Goal: Find specific page/section: Find specific page/section

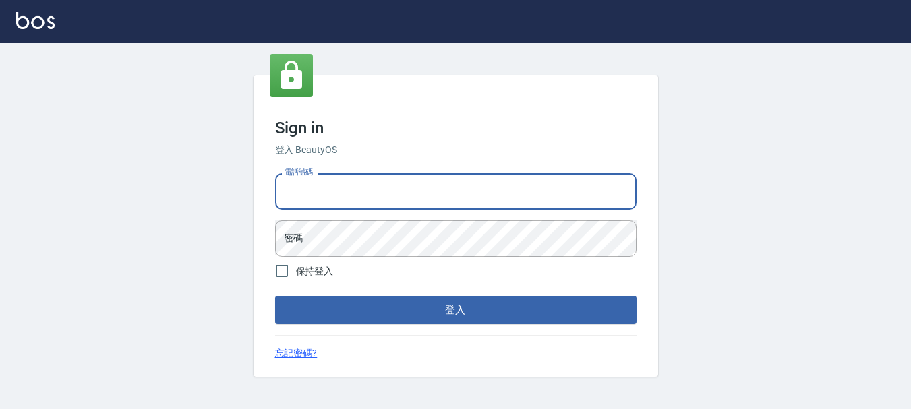
click at [401, 197] on input "電話號碼" at bounding box center [456, 191] width 362 height 36
type input "0983811952"
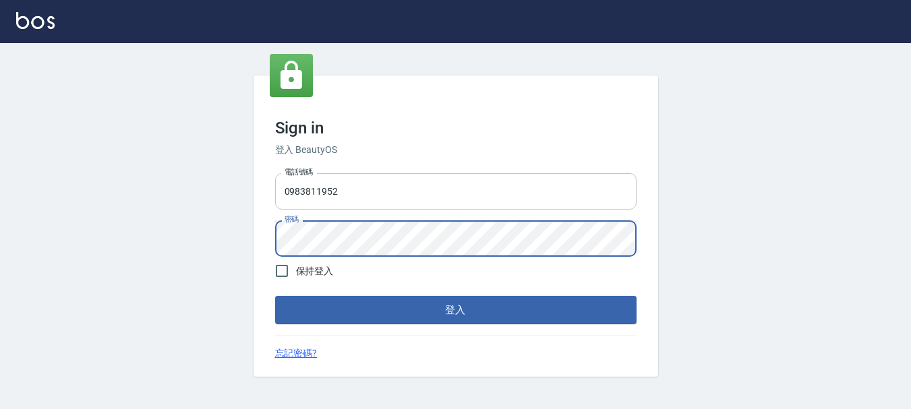
click at [275, 296] on button "登入" at bounding box center [456, 310] width 362 height 28
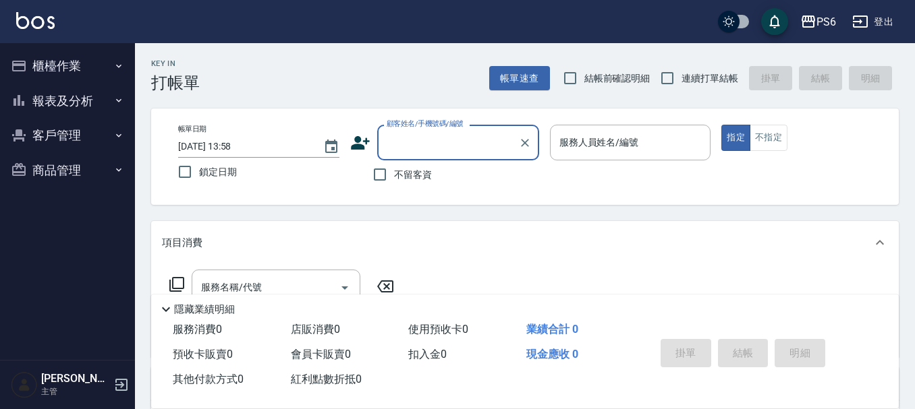
click at [94, 99] on button "報表及分析" at bounding box center [67, 101] width 124 height 35
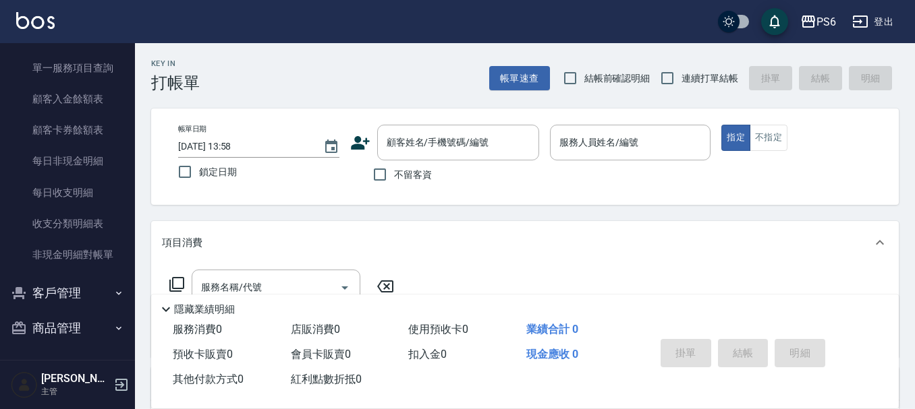
scroll to position [384, 0]
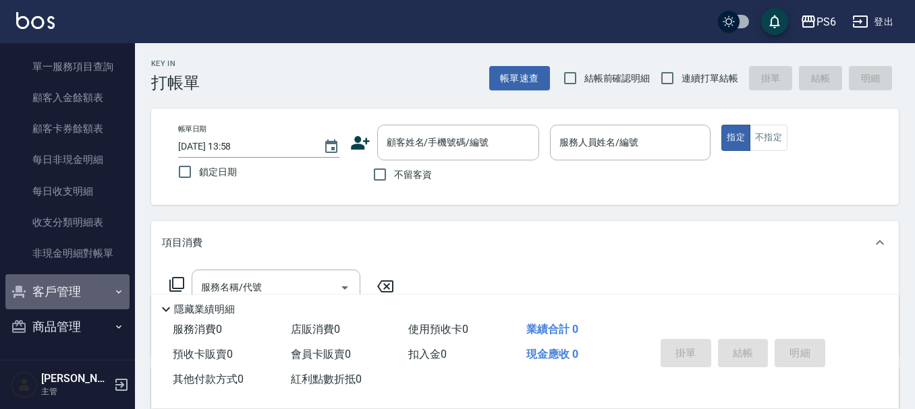
click at [96, 287] on button "客戶管理" at bounding box center [67, 292] width 124 height 35
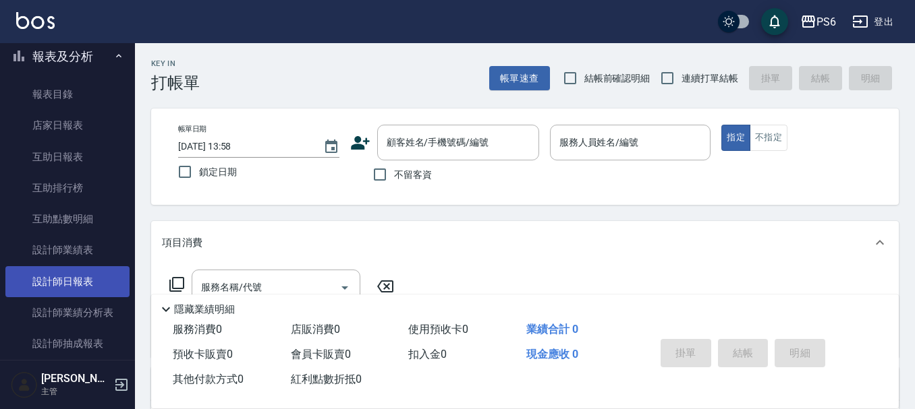
scroll to position [67, 0]
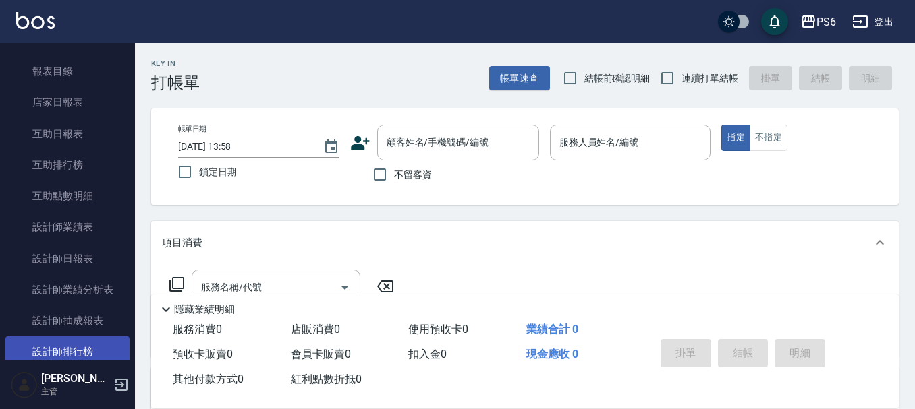
click at [100, 346] on link "設計師排行榜" at bounding box center [67, 352] width 124 height 31
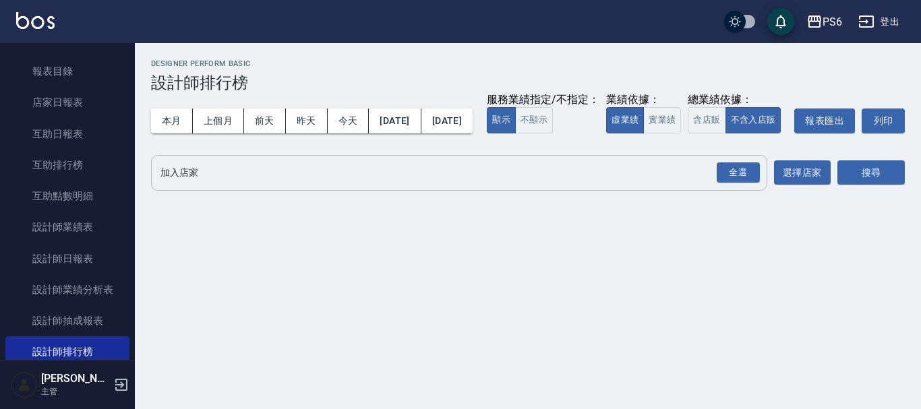
click at [304, 191] on div "全選 加入店家" at bounding box center [459, 173] width 617 height 36
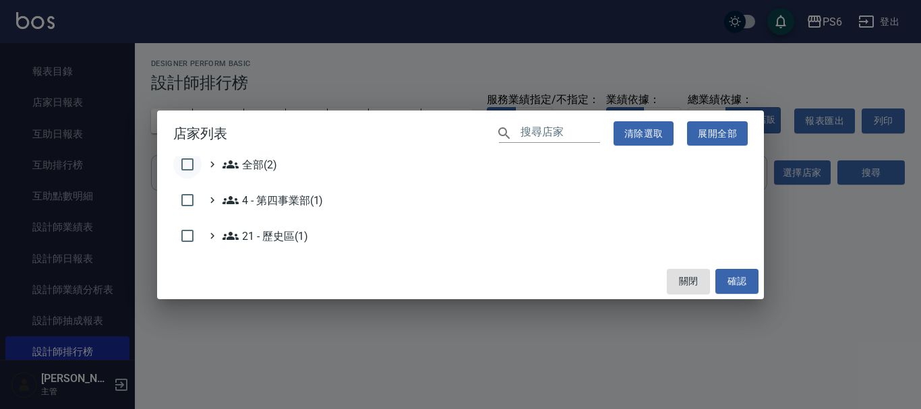
click at [193, 165] on input "checkbox" at bounding box center [187, 164] width 28 height 28
checkbox input "true"
click at [748, 273] on button "確認" at bounding box center [737, 281] width 43 height 25
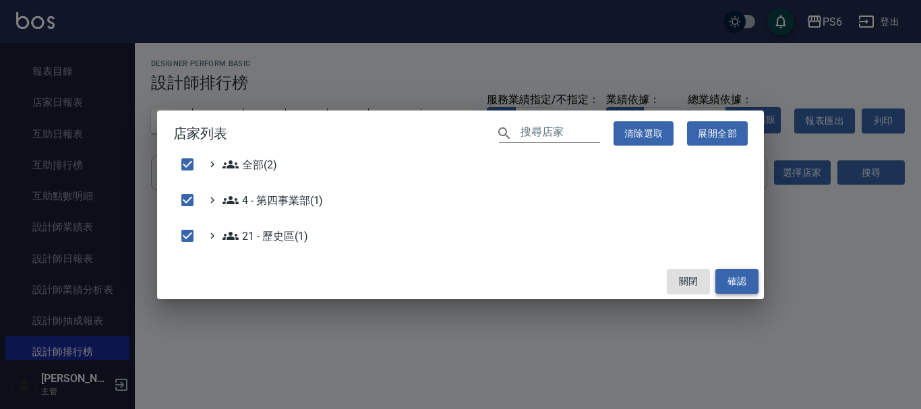
checkbox input "false"
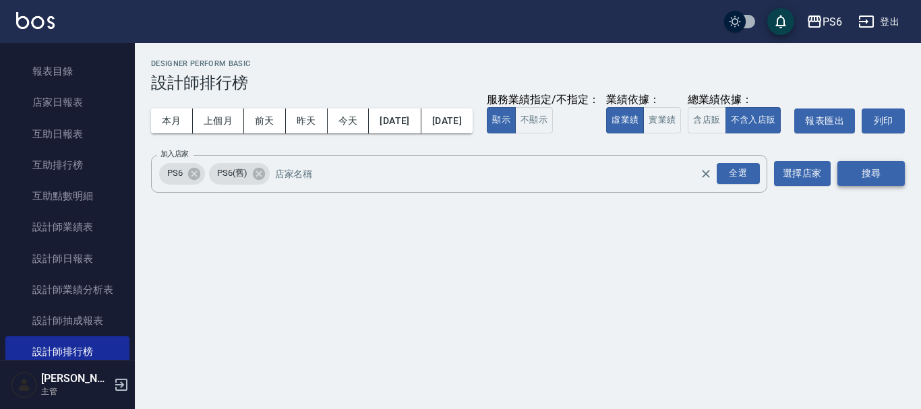
click at [853, 186] on button "搜尋" at bounding box center [871, 173] width 67 height 25
